Goal: Task Accomplishment & Management: Complete application form

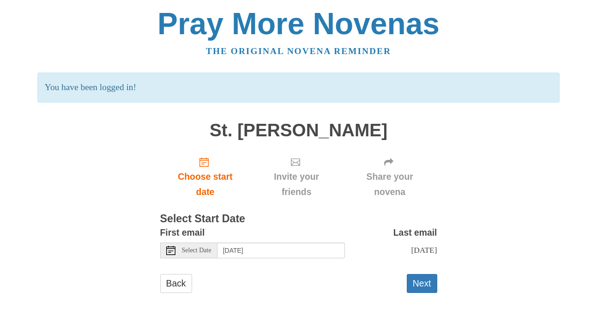
click at [206, 255] on div "Select Date" at bounding box center [188, 250] width 57 height 16
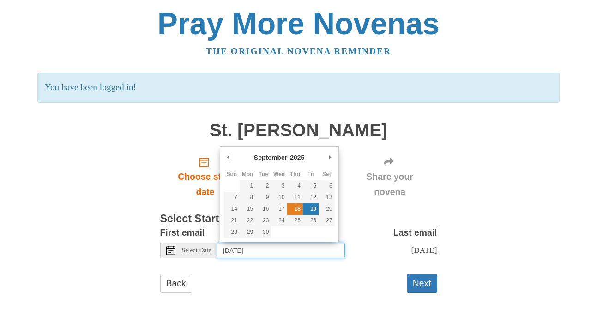
type input "Thursday, September 18th"
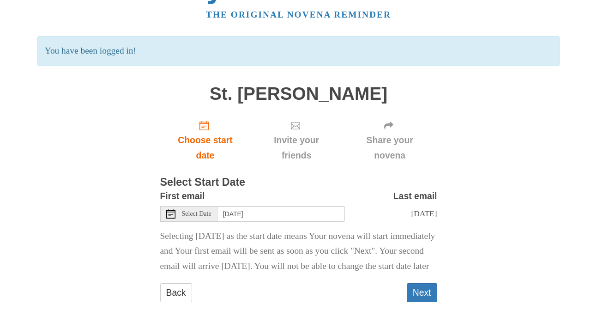
scroll to position [60, 0]
click at [416, 290] on button "Next" at bounding box center [422, 292] width 30 height 19
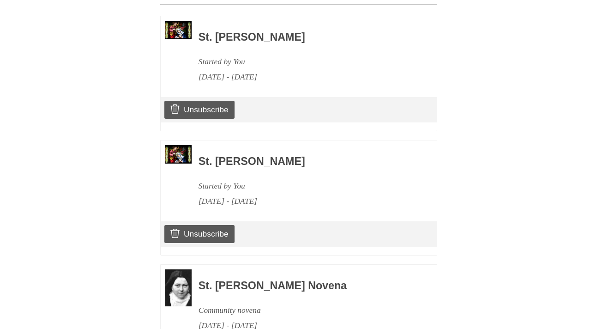
scroll to position [431, 0]
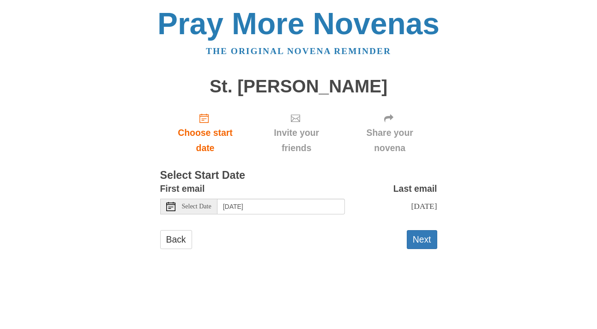
click at [192, 208] on span "Select Date" at bounding box center [197, 206] width 30 height 6
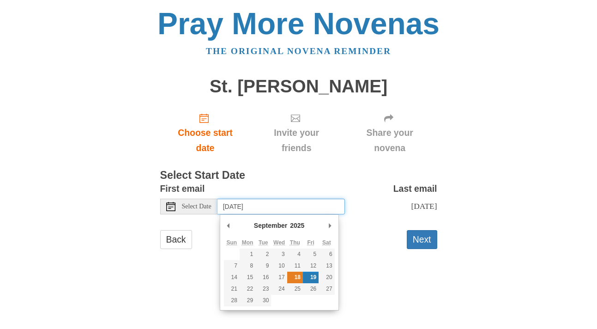
type input "[DATE]"
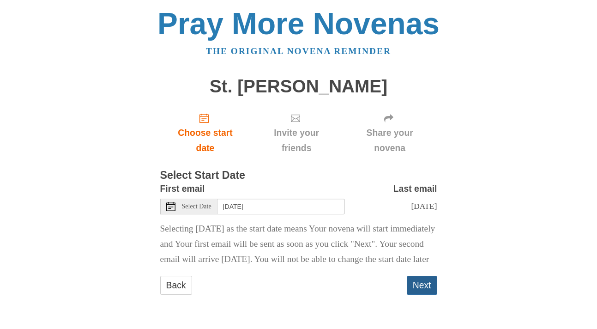
click at [423, 295] on button "Next" at bounding box center [422, 285] width 30 height 19
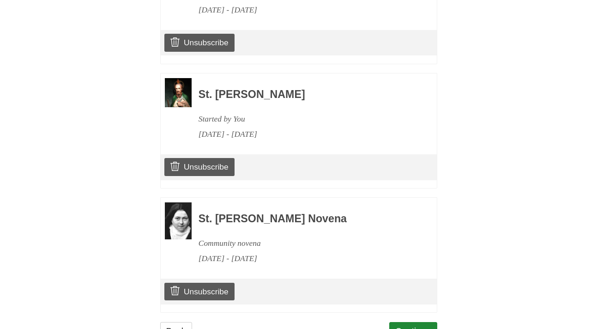
scroll to position [656, 0]
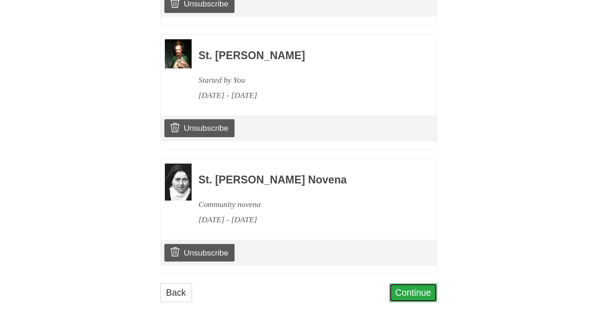
click at [419, 290] on link "Continue" at bounding box center [413, 292] width 48 height 19
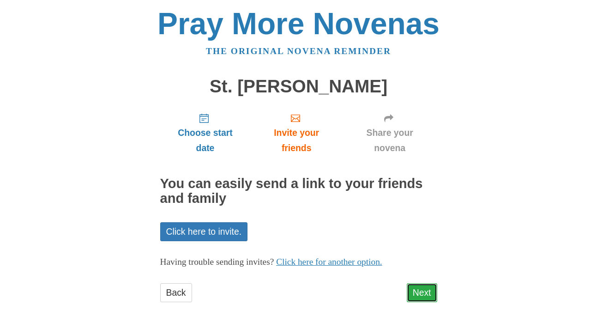
click at [424, 292] on link "Next" at bounding box center [422, 292] width 30 height 19
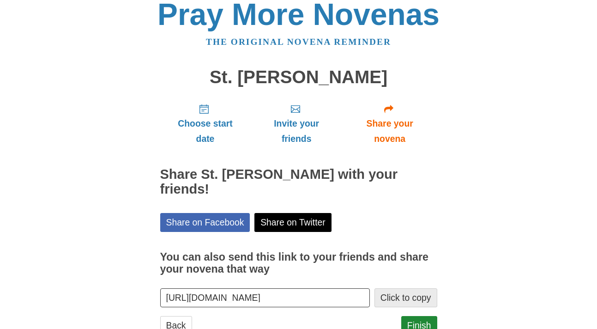
scroll to position [27, 0]
